Goal: Find specific page/section: Find specific page/section

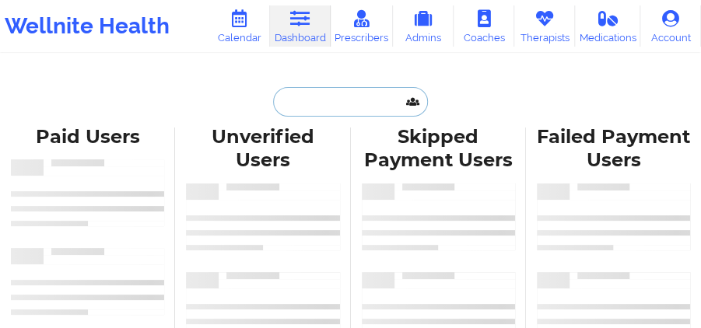
click at [366, 107] on input "text" at bounding box center [350, 102] width 154 height 30
paste input "[PERSON_NAME]"
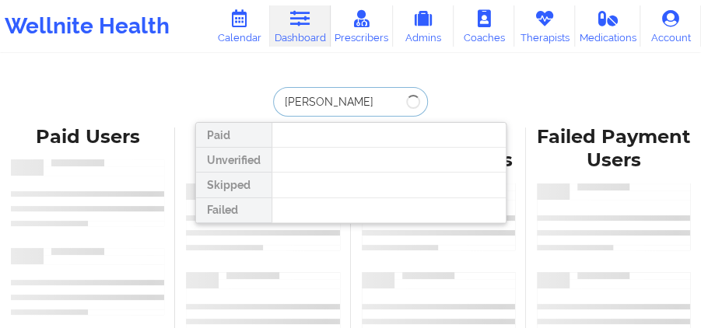
click at [273, 97] on input "[PERSON_NAME]" at bounding box center [350, 102] width 154 height 30
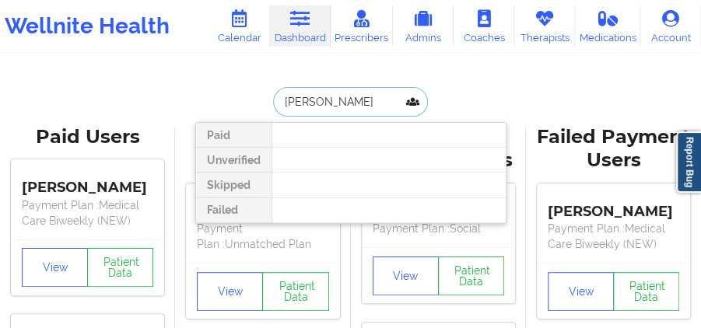
click at [316, 103] on input "[PERSON_NAME]" at bounding box center [350, 102] width 154 height 30
drag, startPoint x: 316, startPoint y: 103, endPoint x: 272, endPoint y: 103, distance: 44.4
click at [273, 103] on input "[PERSON_NAME]" at bounding box center [350, 102] width 154 height 30
click at [319, 98] on input "[PERSON_NAME]" at bounding box center [350, 102] width 154 height 30
click at [319, 97] on input "[PERSON_NAME]" at bounding box center [350, 102] width 154 height 30
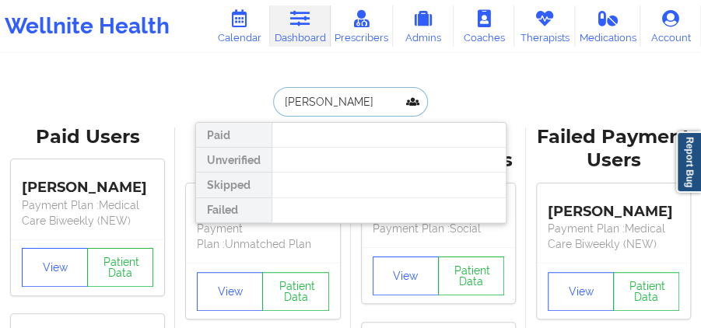
click at [352, 108] on input "[PERSON_NAME]" at bounding box center [350, 102] width 154 height 30
click at [295, 103] on input "[PERSON_NAME]" at bounding box center [350, 102] width 154 height 30
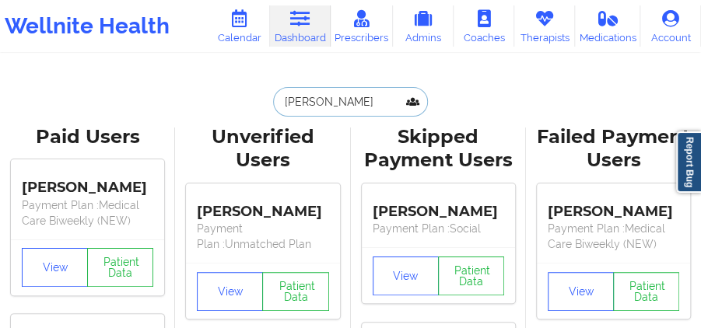
click at [371, 105] on input "[PERSON_NAME]" at bounding box center [350, 102] width 154 height 30
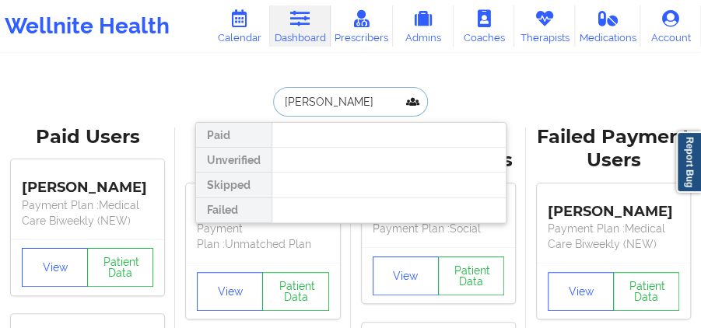
click at [371, 105] on input "[PERSON_NAME]" at bounding box center [350, 102] width 154 height 30
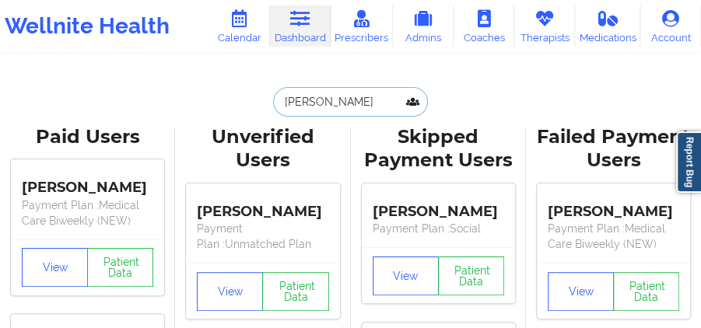
click at [313, 89] on input "[PERSON_NAME]" at bounding box center [350, 102] width 154 height 30
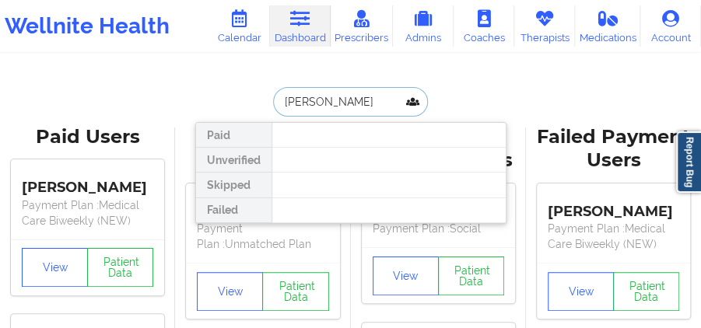
drag, startPoint x: 313, startPoint y: 89, endPoint x: 265, endPoint y: 86, distance: 47.6
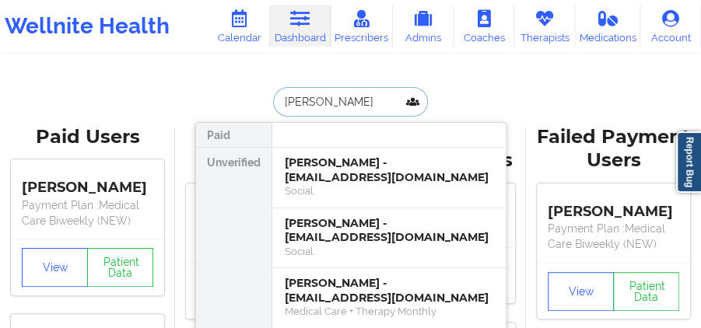
type input "[PERSON_NAME]"
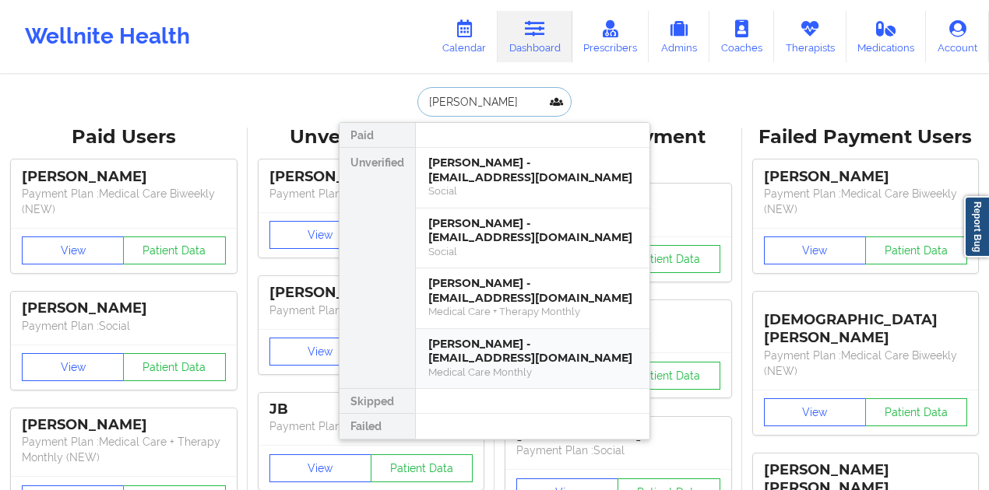
click at [501, 328] on div "Medical Care Monthly" at bounding box center [532, 372] width 209 height 13
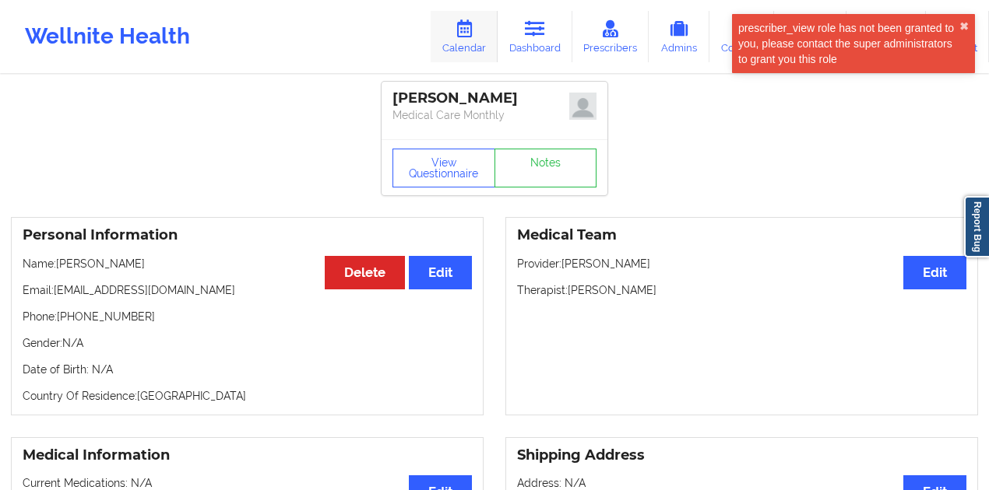
click at [495, 40] on link "Calendar" at bounding box center [463, 36] width 67 height 51
click at [519, 40] on link "Dashboard" at bounding box center [534, 36] width 75 height 51
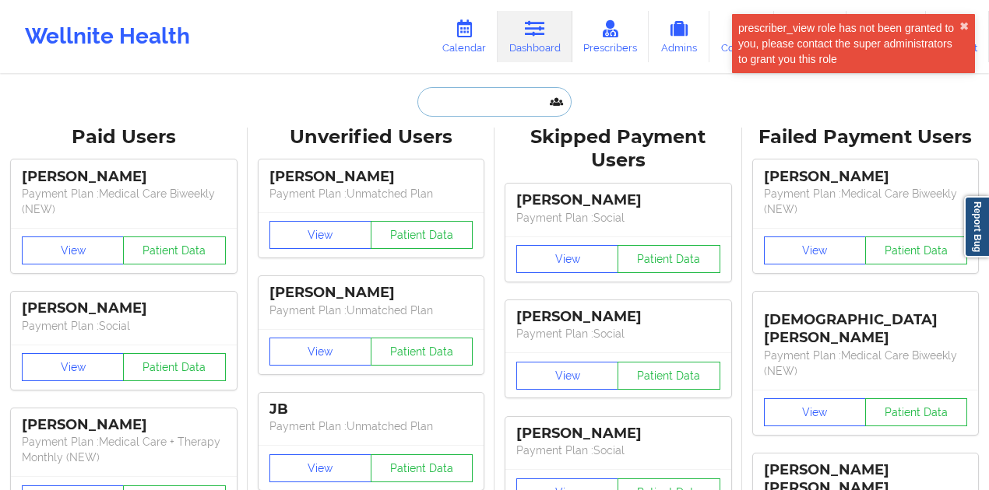
click at [522, 104] on input "text" at bounding box center [494, 102] width 154 height 30
paste input "[PERSON_NAME]"
type input "[PERSON_NAME]"
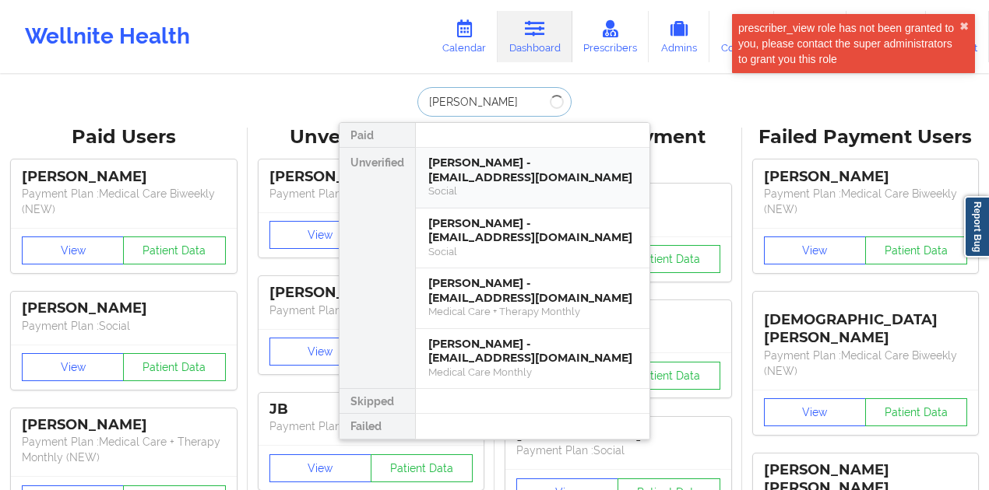
click at [516, 168] on div "[PERSON_NAME] - [EMAIL_ADDRESS][DOMAIN_NAME]" at bounding box center [532, 170] width 209 height 29
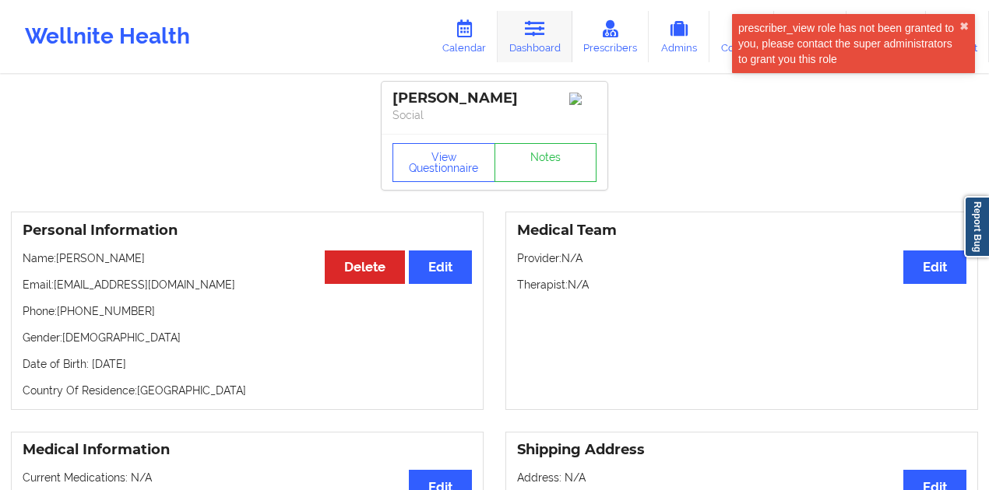
click at [515, 36] on link "Dashboard" at bounding box center [534, 36] width 75 height 51
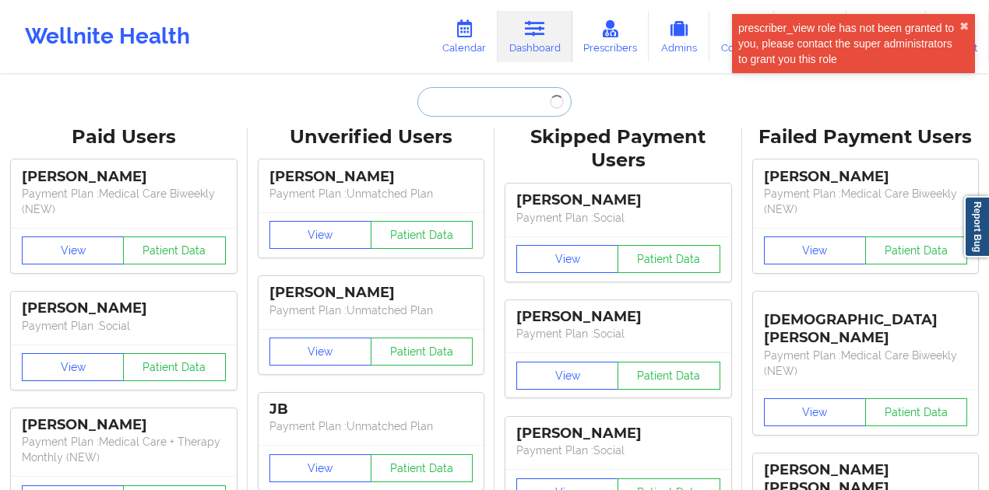
click at [483, 100] on input "text" at bounding box center [494, 102] width 154 height 30
paste input "[PERSON_NAME]"
type input "[PERSON_NAME]"
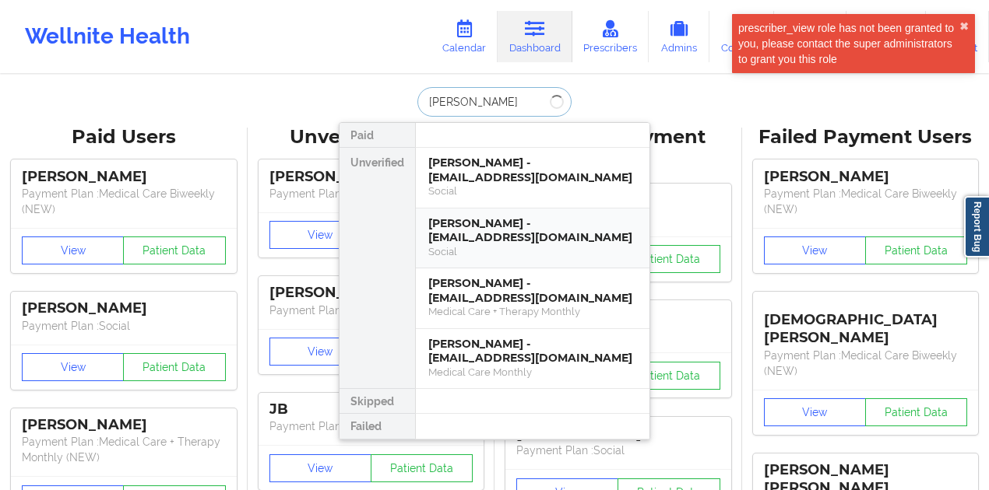
click at [459, 227] on div "[PERSON_NAME] - [EMAIL_ADDRESS][DOMAIN_NAME]" at bounding box center [532, 230] width 209 height 29
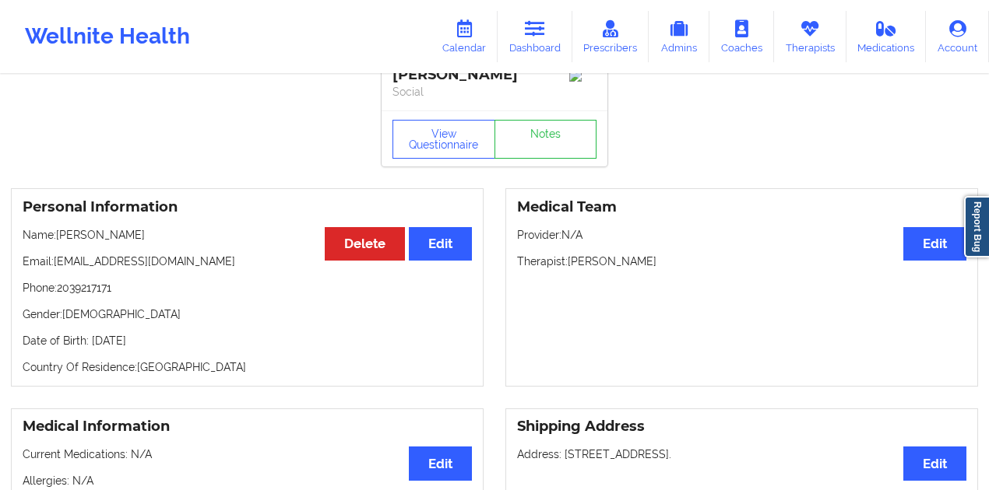
scroll to position [7, 0]
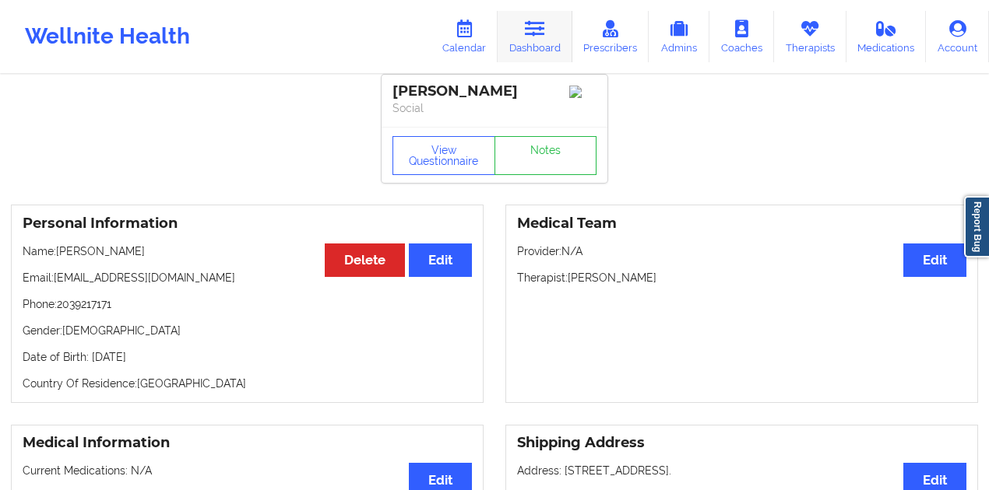
drag, startPoint x: 530, startPoint y: 33, endPoint x: 519, endPoint y: 56, distance: 25.8
click at [530, 33] on icon at bounding box center [535, 28] width 20 height 17
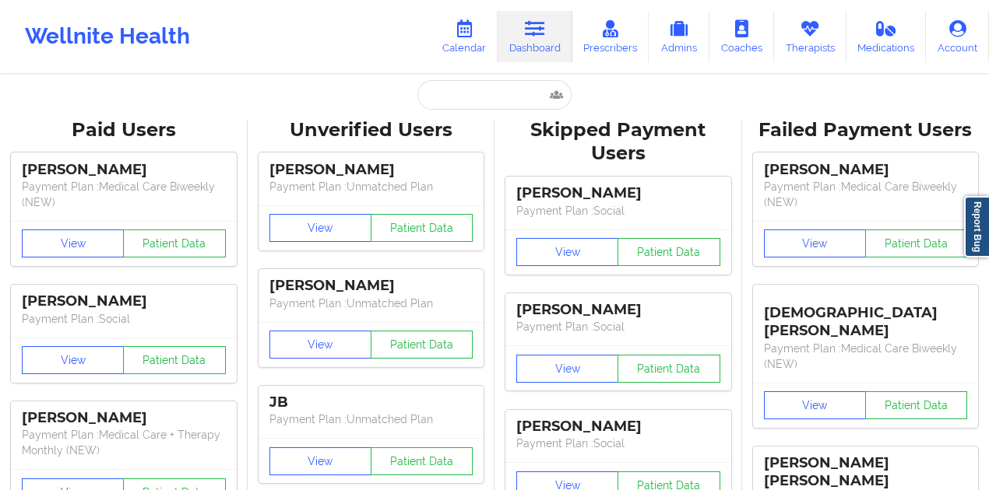
click at [509, 97] on input "text" at bounding box center [494, 95] width 154 height 30
paste input "[PERSON_NAME]"
type input "[PERSON_NAME]"
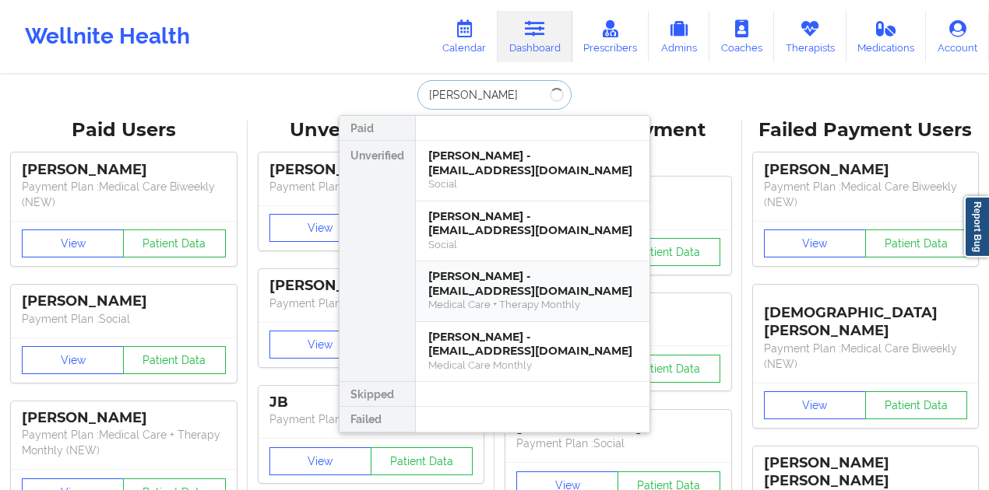
click at [485, 279] on div "[PERSON_NAME] - [EMAIL_ADDRESS][DOMAIN_NAME]" at bounding box center [532, 283] width 209 height 29
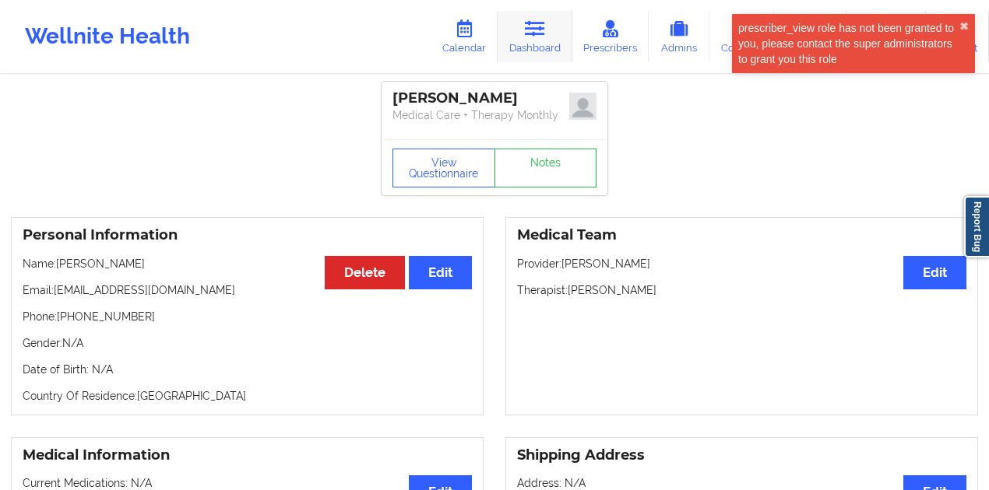
click at [512, 43] on link "Dashboard" at bounding box center [534, 36] width 75 height 51
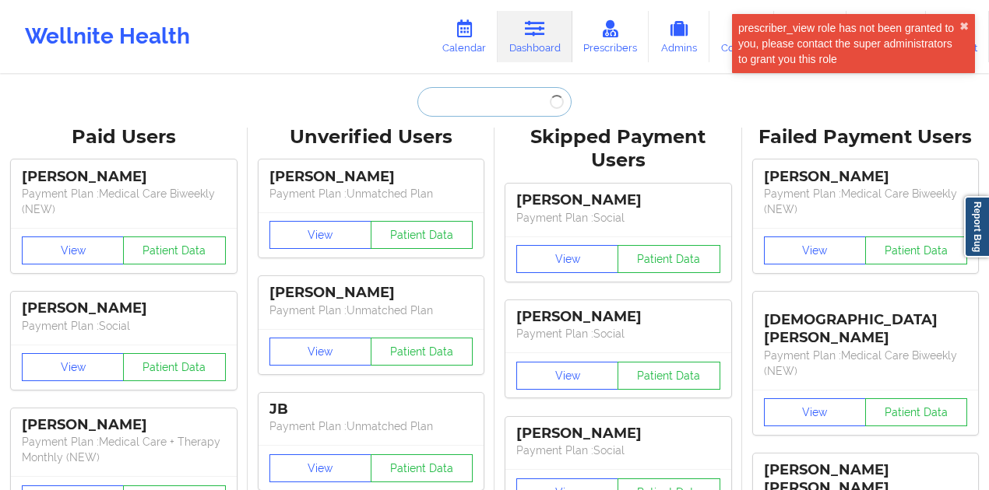
click at [500, 100] on input "text" at bounding box center [494, 102] width 154 height 30
paste input "[PERSON_NAME]"
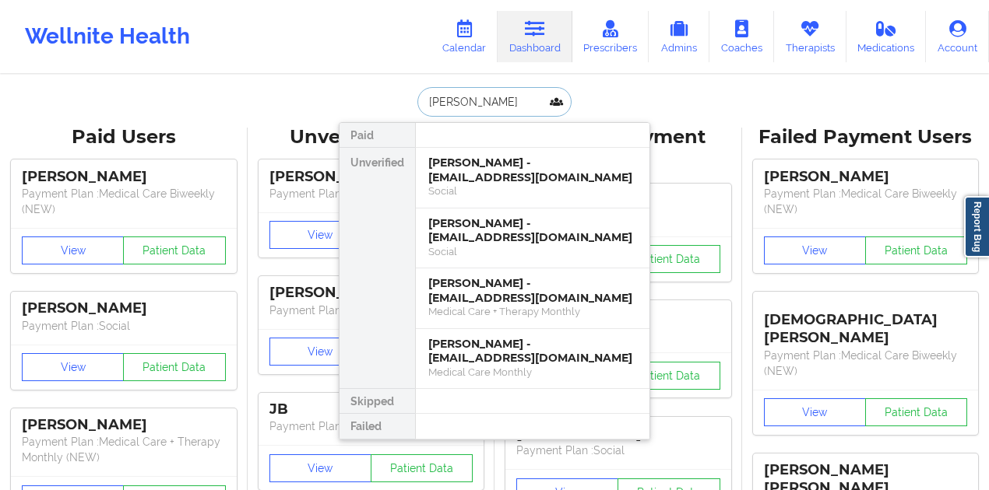
drag, startPoint x: 459, startPoint y: 104, endPoint x: 449, endPoint y: 103, distance: 10.2
click at [449, 103] on input "[PERSON_NAME]" at bounding box center [494, 102] width 154 height 30
type input "SPALDING"
click at [463, 95] on input "SPALDING" at bounding box center [494, 102] width 154 height 30
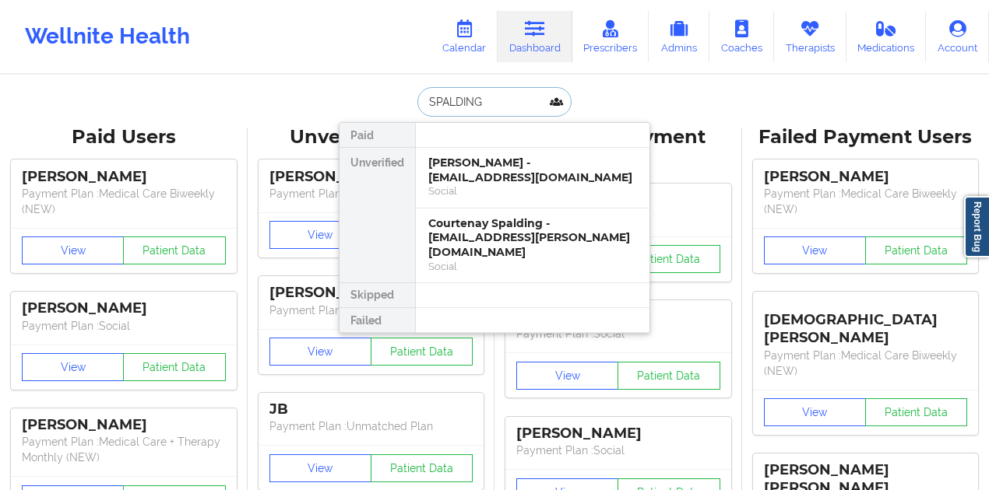
click at [463, 95] on input "SPALDING" at bounding box center [494, 102] width 154 height 30
click at [472, 213] on div "Courtenay Spalding - [EMAIL_ADDRESS][PERSON_NAME][DOMAIN_NAME] Social" at bounding box center [533, 246] width 234 height 74
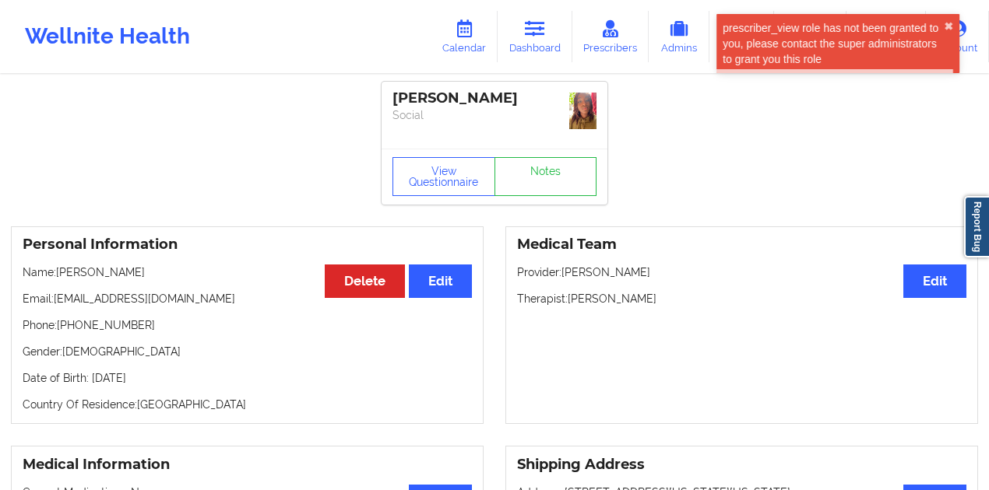
click at [511, 104] on div "[PERSON_NAME]" at bounding box center [494, 99] width 204 height 18
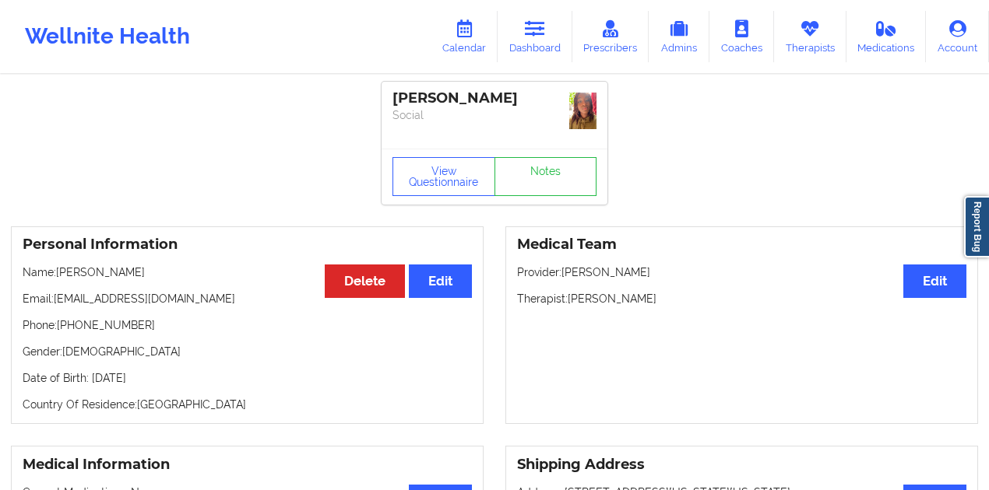
copy div "Spalding"
click at [540, 40] on link "Dashboard" at bounding box center [534, 36] width 75 height 51
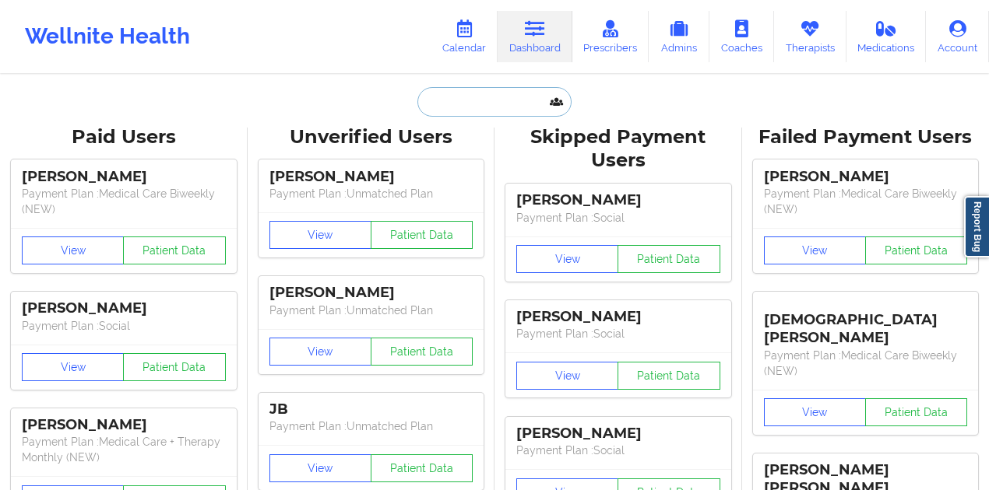
paste input "Spalding"
type input "Spalding"
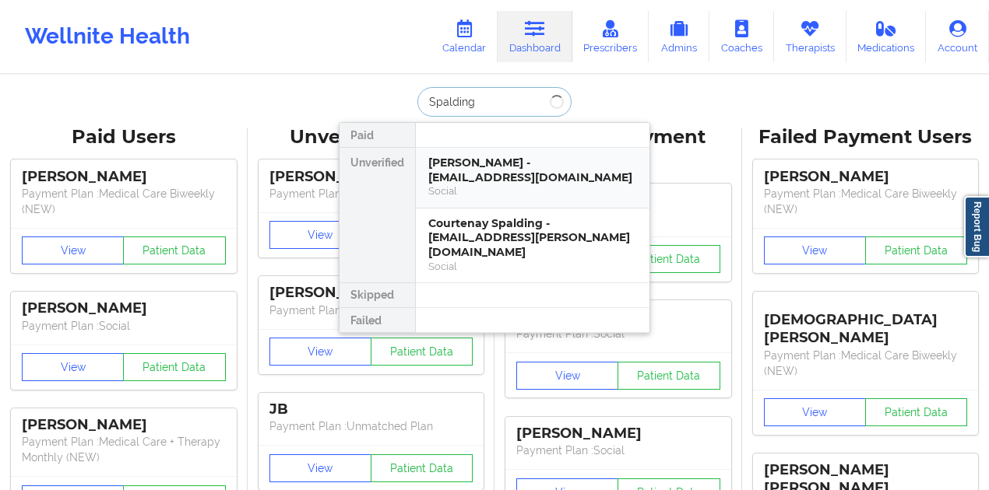
click at [501, 173] on div "[PERSON_NAME] - [EMAIL_ADDRESS][DOMAIN_NAME]" at bounding box center [532, 170] width 209 height 29
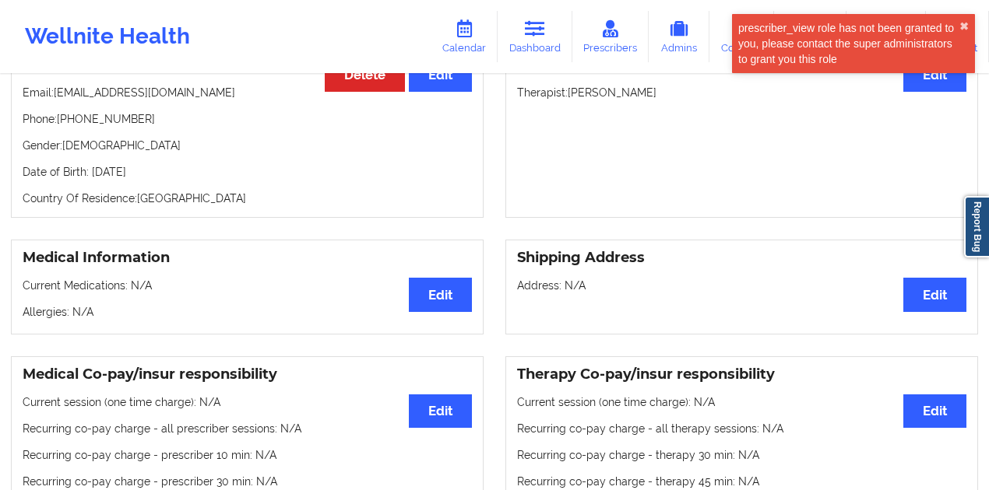
scroll to position [311, 0]
